Goal: Use online tool/utility

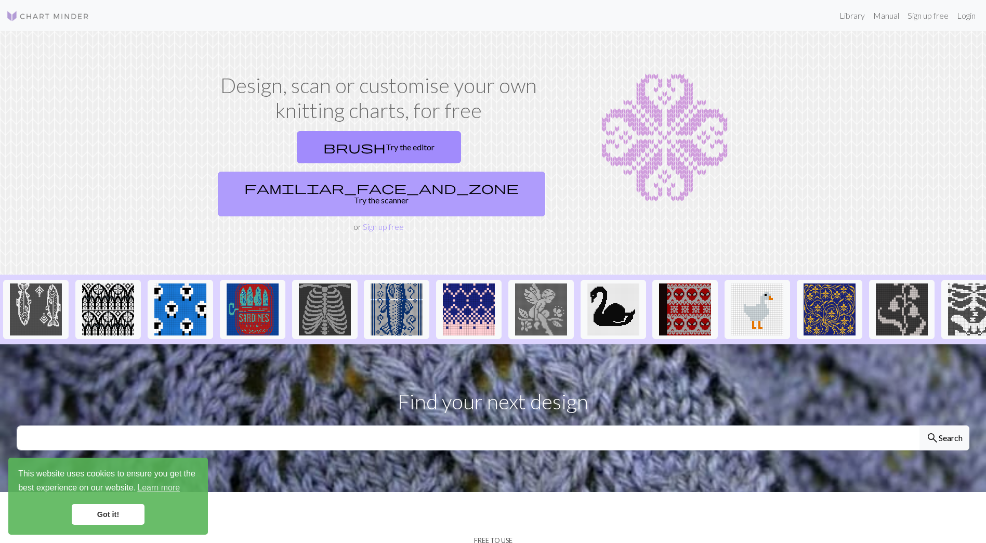
click at [439, 172] on link "familiar_face_and_zone Try the scanner" at bounding box center [381, 194] width 327 height 45
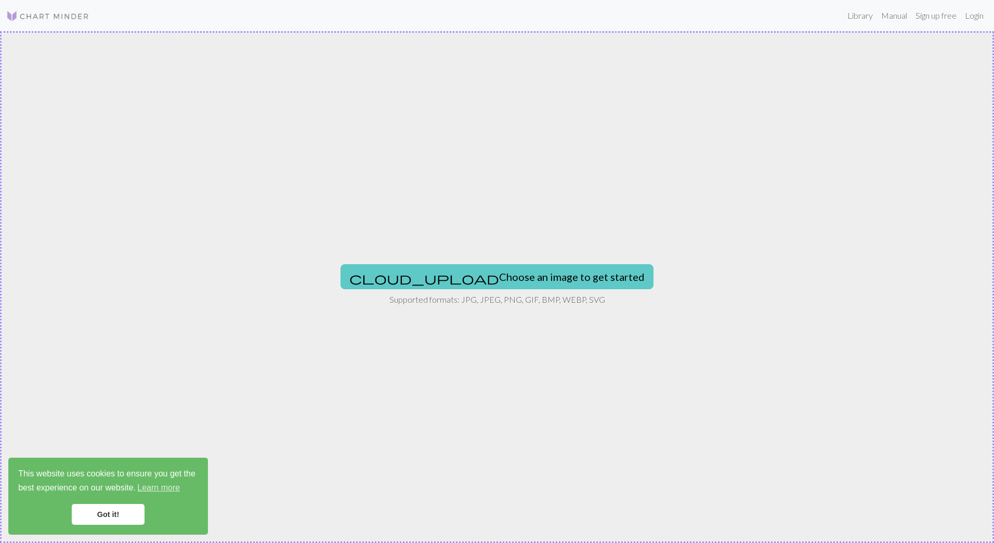
click at [499, 279] on button "cloud_upload Choose an image to get started" at bounding box center [496, 276] width 313 height 25
click at [528, 277] on button "cloud_upload Choose an image to get started" at bounding box center [496, 276] width 313 height 25
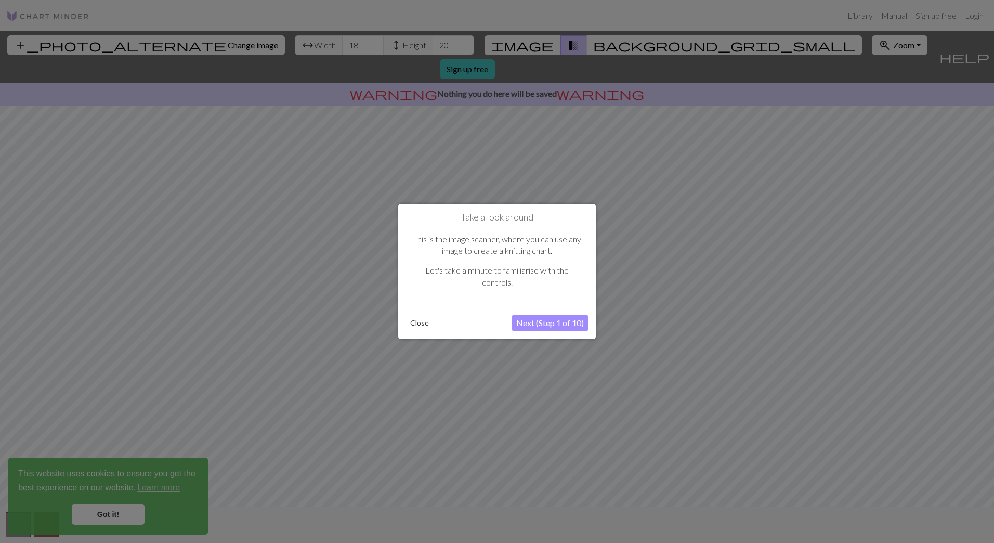
click at [419, 326] on button "Close" at bounding box center [419, 323] width 27 height 16
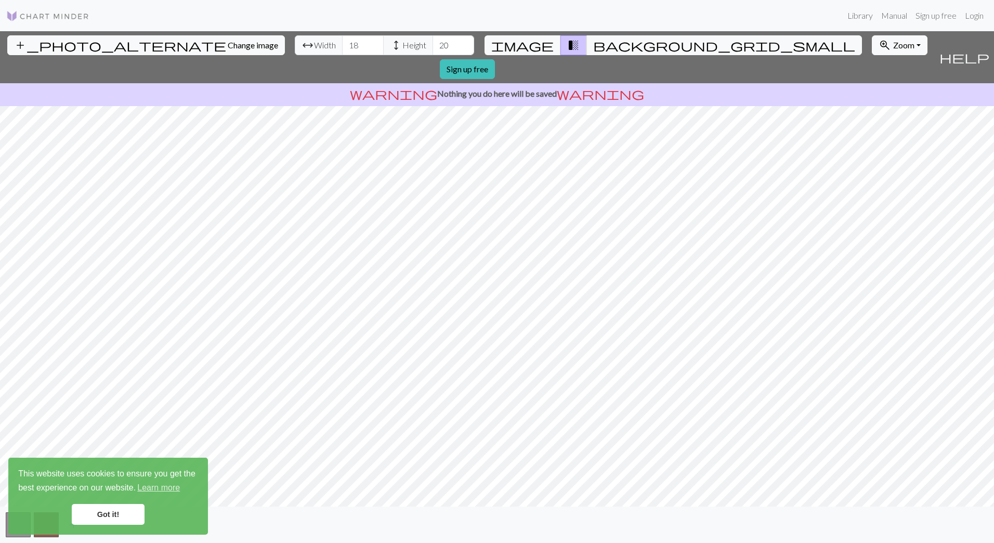
drag, startPoint x: 107, startPoint y: 512, endPoint x: 114, endPoint y: 506, distance: 9.2
click at [108, 511] on link "Got it!" at bounding box center [108, 514] width 73 height 21
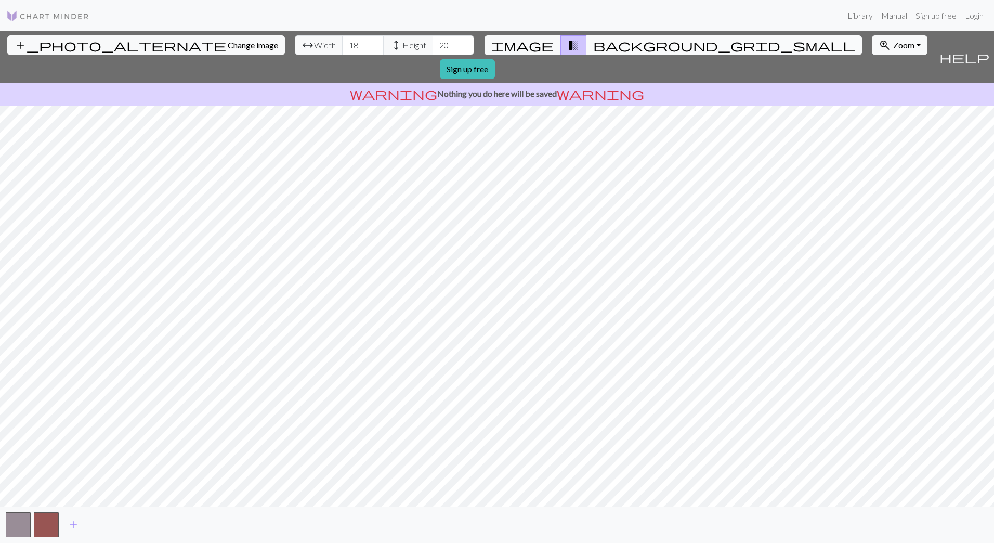
click at [593, 43] on span "background_grid_small" at bounding box center [724, 45] width 262 height 15
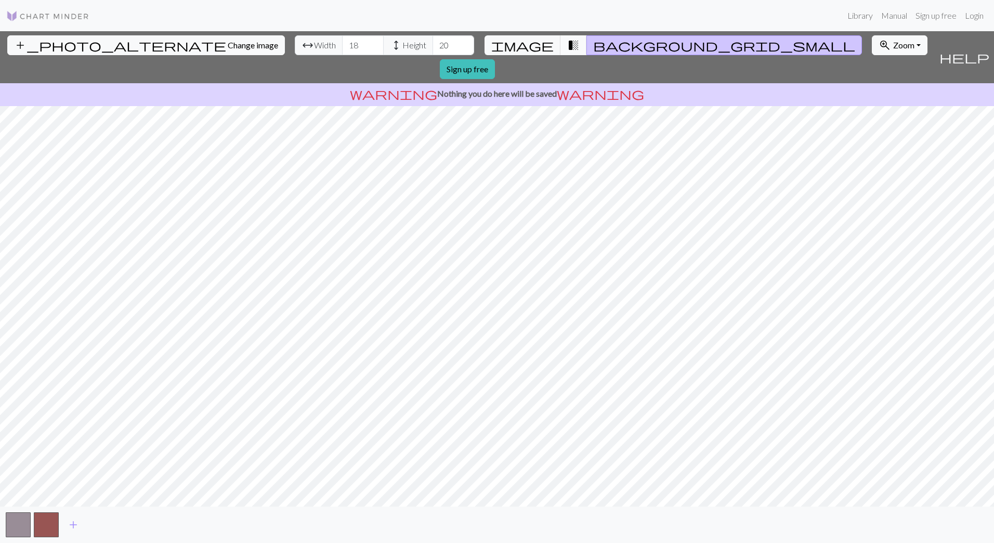
click at [567, 44] on span "transition_fade" at bounding box center [573, 45] width 12 height 15
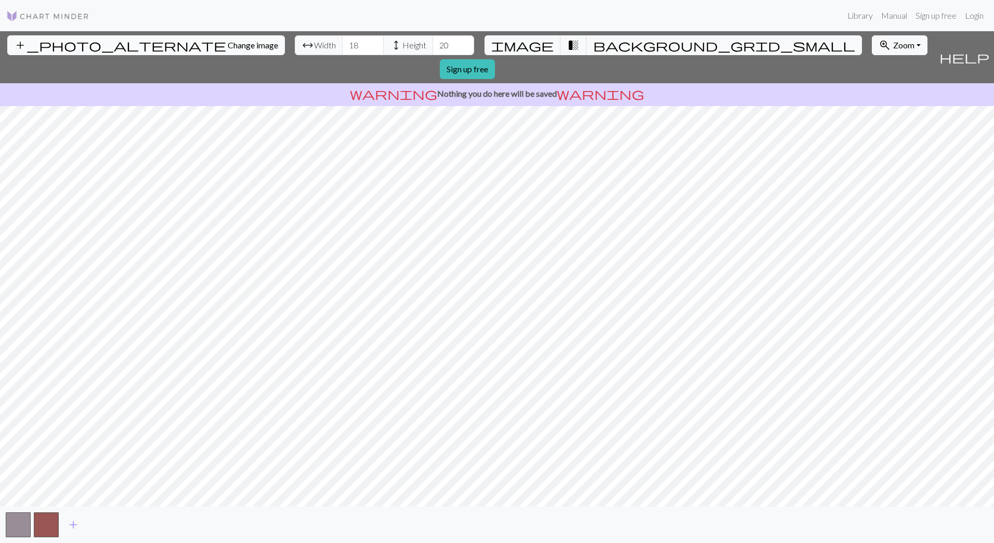
click at [72, 38] on span "add_photo_alternate" at bounding box center [120, 45] width 212 height 15
click at [228, 44] on span "Change image" at bounding box center [253, 45] width 50 height 10
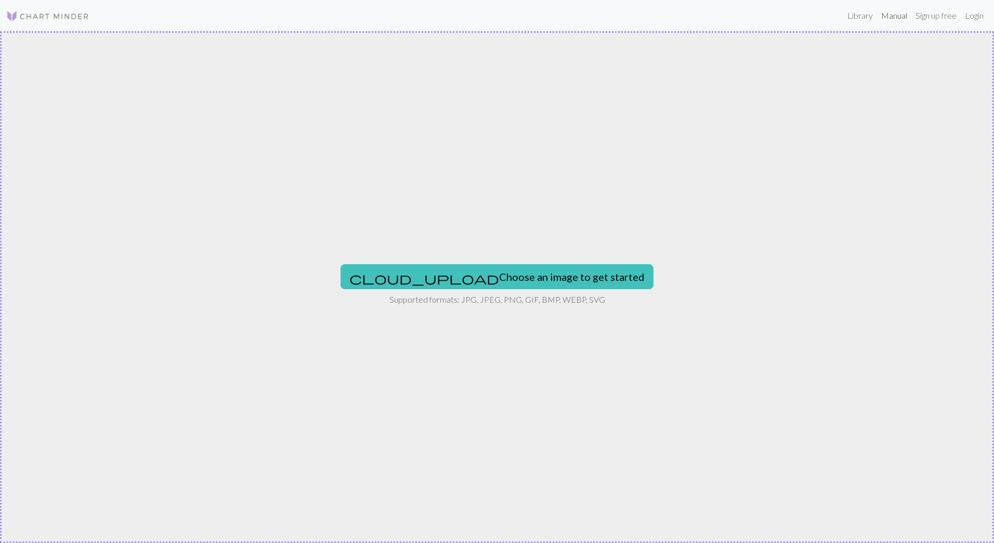
click at [901, 17] on link "Manual" at bounding box center [894, 15] width 34 height 21
